Goal: Information Seeking & Learning: Learn about a topic

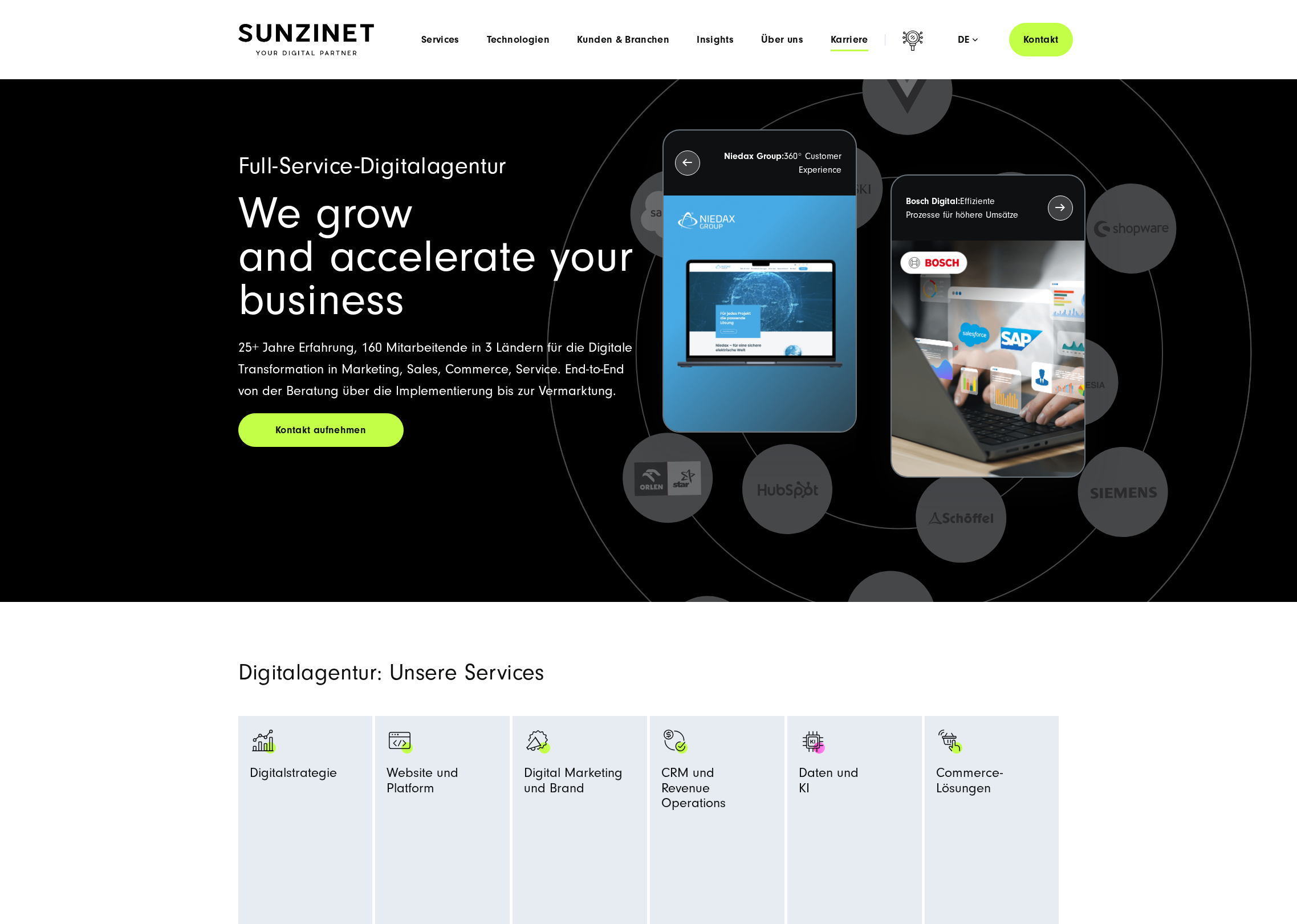
click at [837, 42] on span "Karriere" at bounding box center [849, 39] width 38 height 11
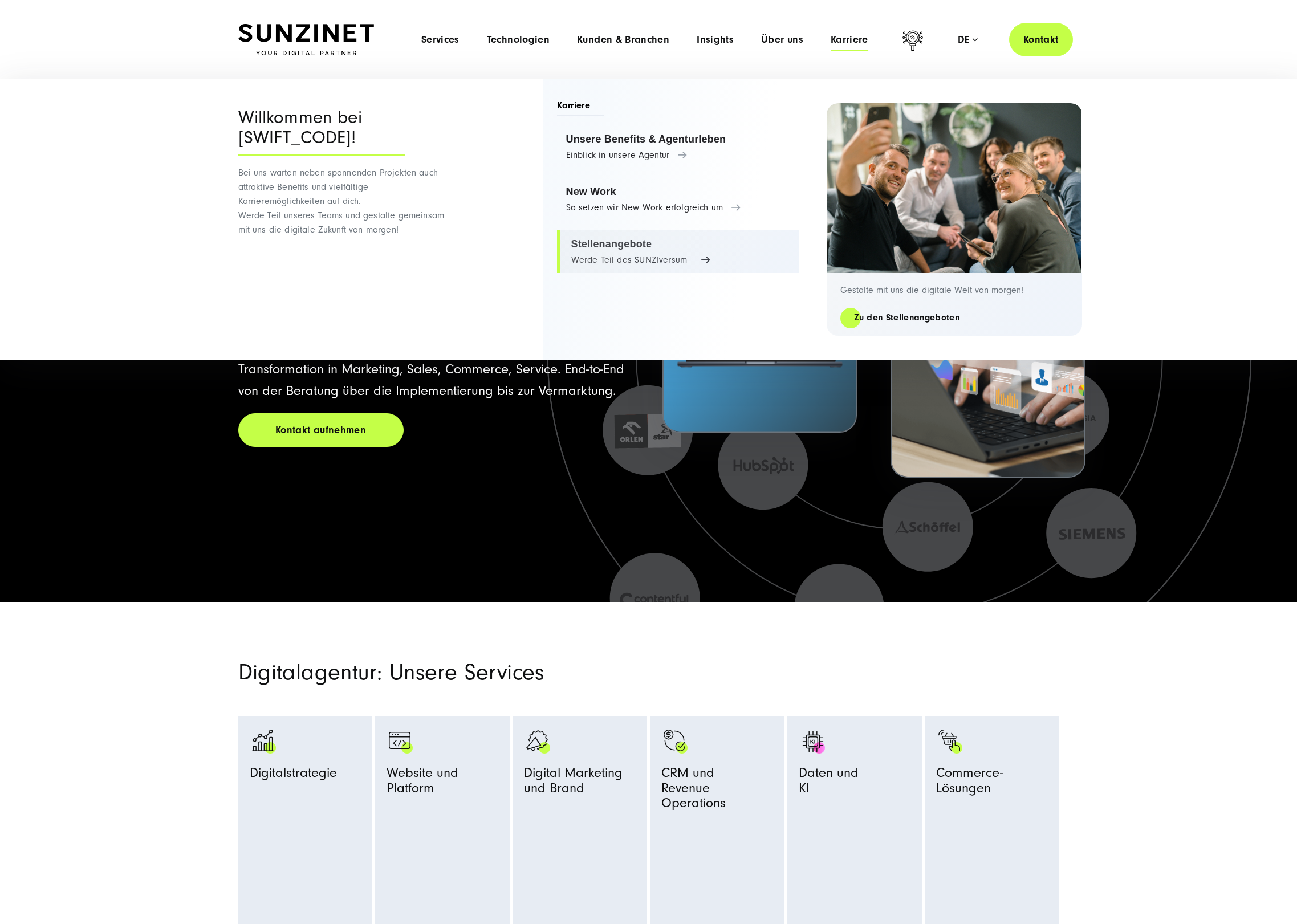
click at [620, 249] on link "Stellenangebote Werde Teil des SUNZIversum" at bounding box center [678, 252] width 242 height 44
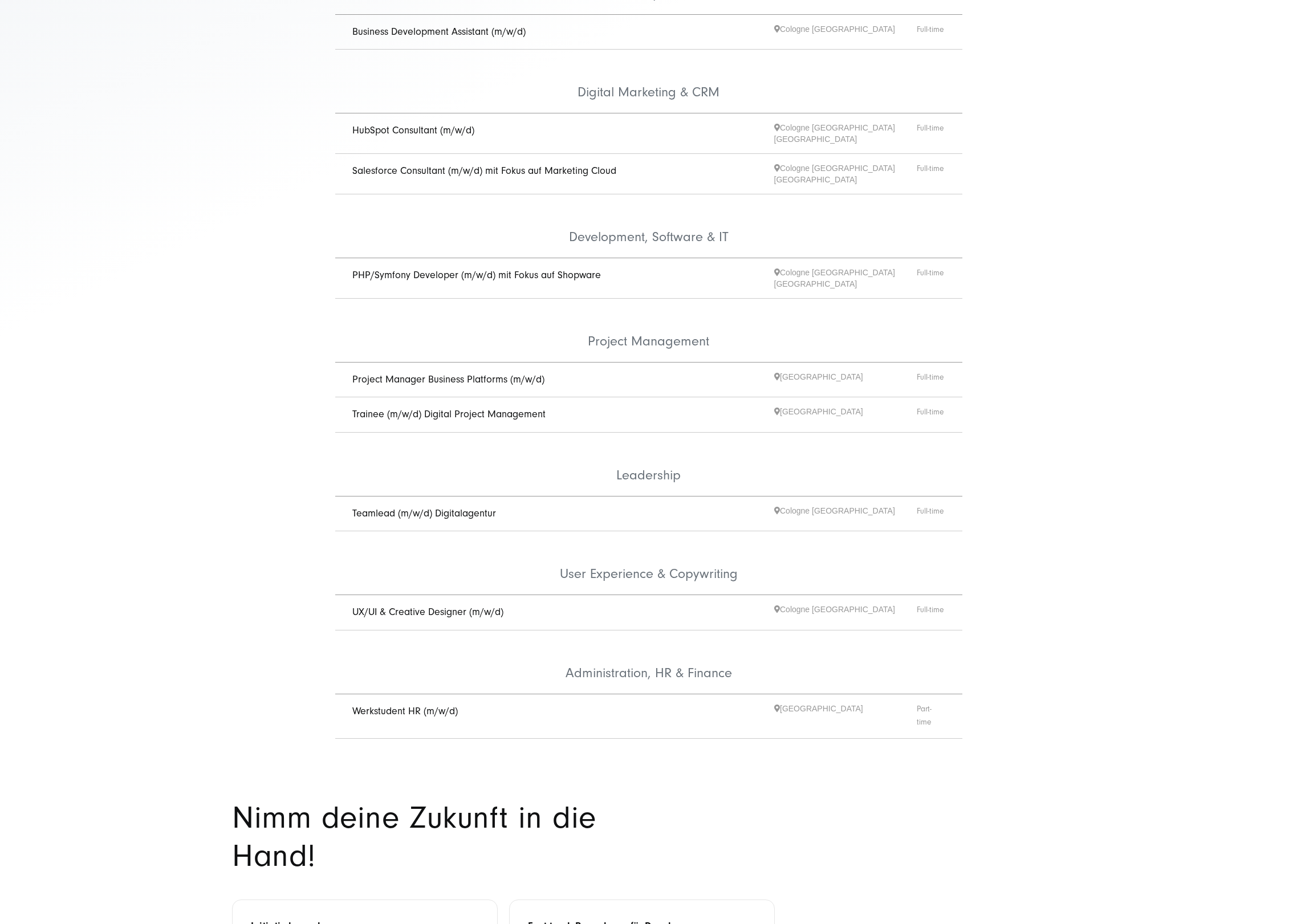
scroll to position [393, 0]
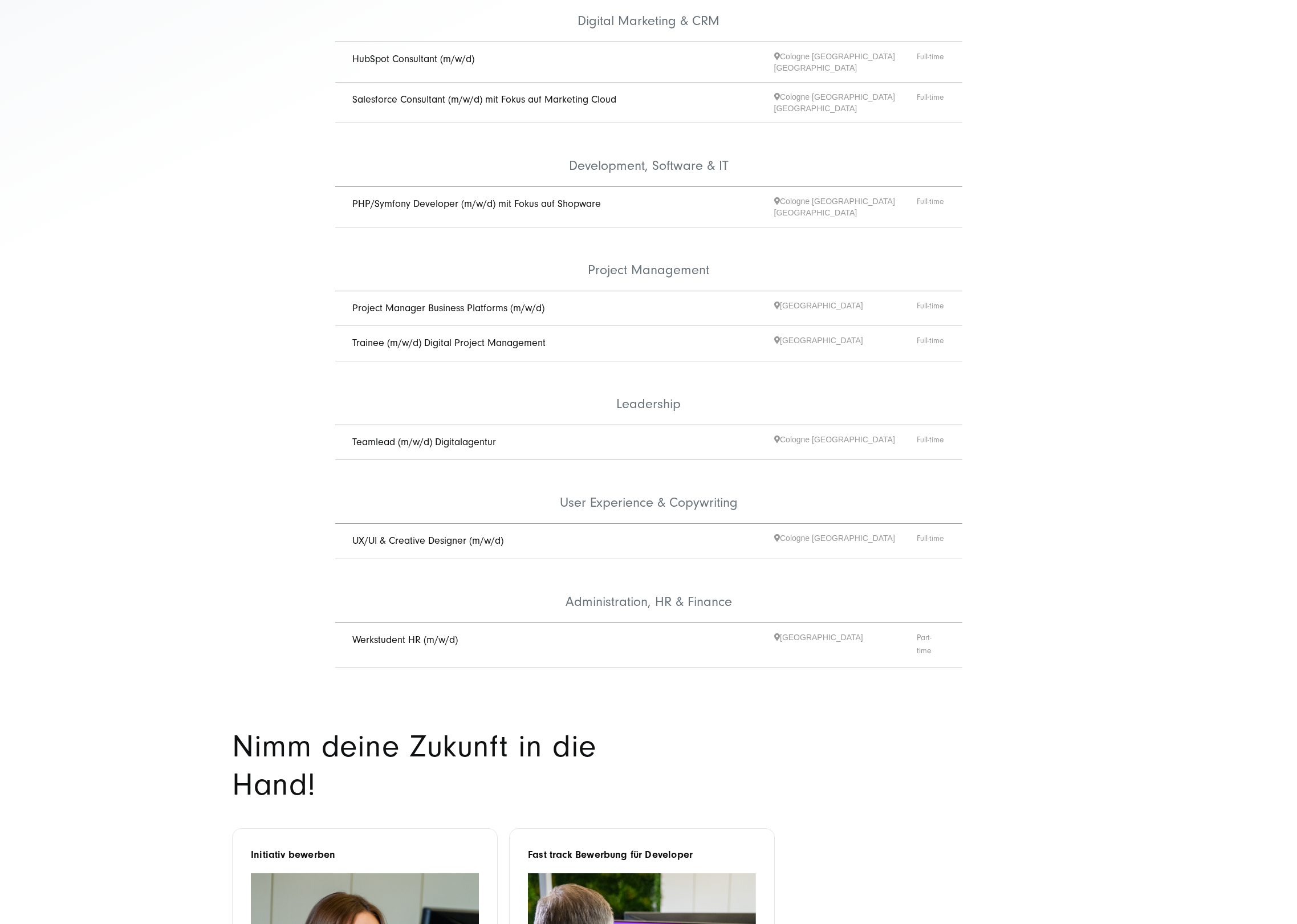
click at [453, 535] on link "UX/UI & Creative Designer (m/w/d)" at bounding box center [428, 541] width 151 height 12
